Goal: Transaction & Acquisition: Subscribe to service/newsletter

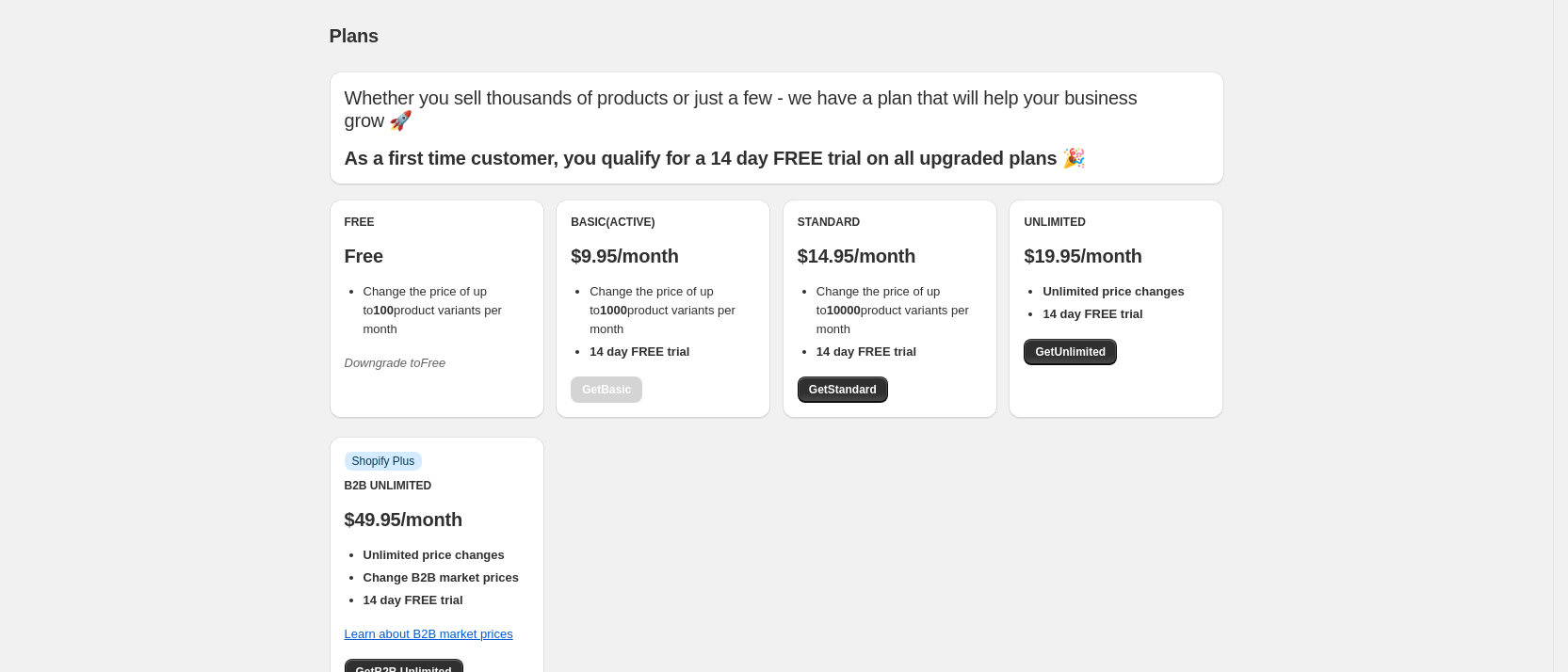
click at [648, 520] on div "Free Free Change the price of up to 100 product variants per month Downgrade to…" at bounding box center [777, 459] width 895 height 520
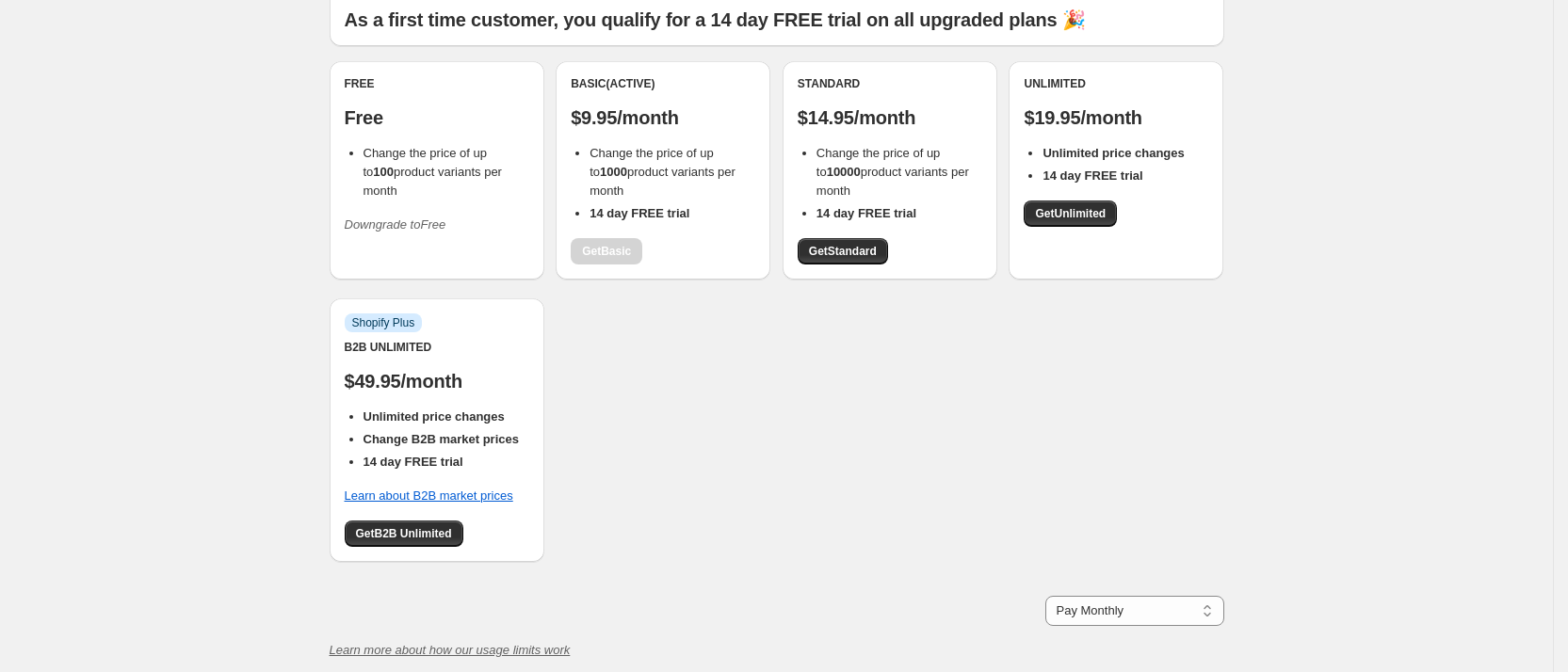
scroll to position [313, 0]
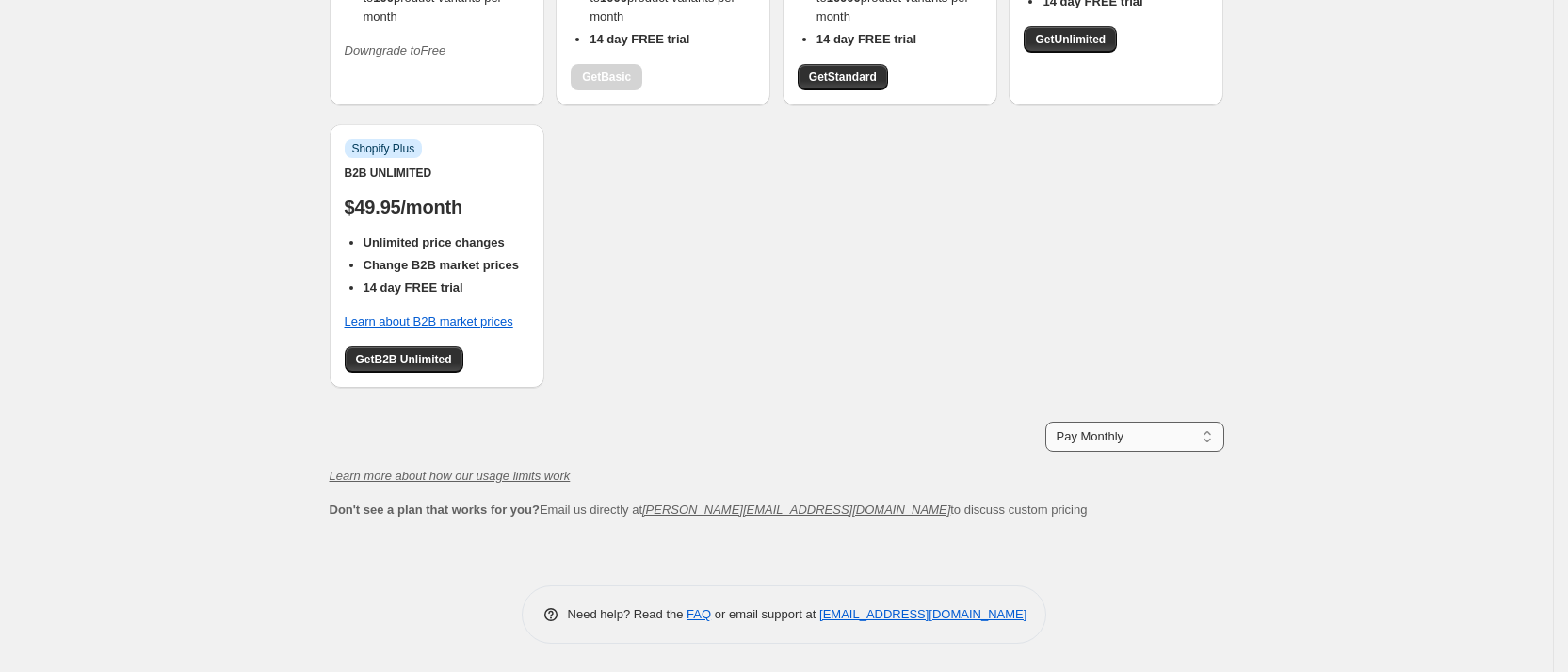
click at [1141, 436] on select "Pay Monthly Pay Yearly (Save 16%)" at bounding box center [1134, 437] width 179 height 30
click at [847, 406] on div "Free Free Change the price of up to 100 product variants per month Downgrade to…" at bounding box center [777, 146] width 895 height 520
